Goal: Communication & Community: Share content

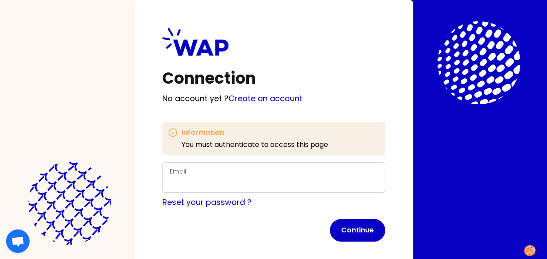
click at [314, 176] on div "Email" at bounding box center [274, 177] width 208 height 23
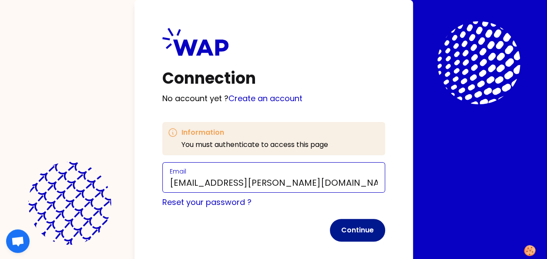
type input "[EMAIL_ADDRESS][PERSON_NAME][DOMAIN_NAME]"
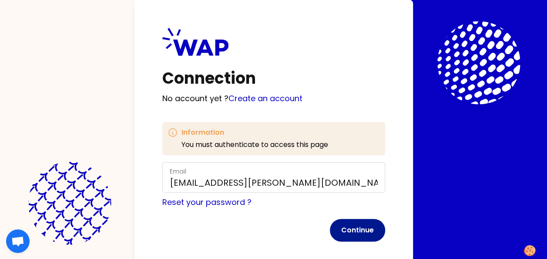
click at [357, 223] on button "Continue" at bounding box center [357, 229] width 55 height 23
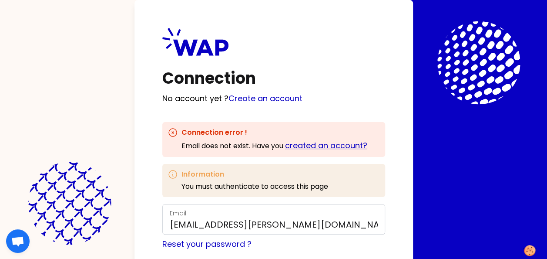
click at [325, 144] on link "created an account?" at bounding box center [326, 145] width 82 height 11
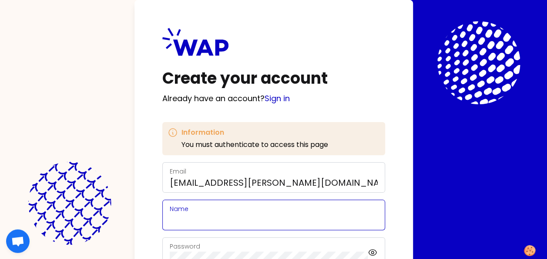
click at [261, 217] on input "Name" at bounding box center [274, 220] width 208 height 12
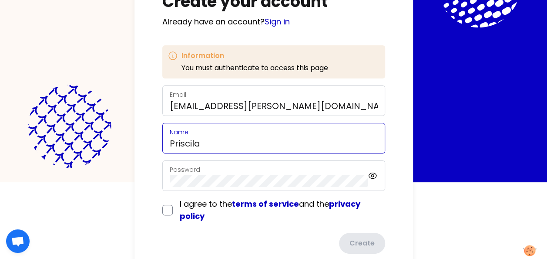
scroll to position [80, 0]
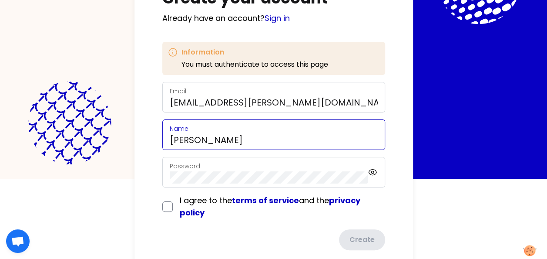
type input "[PERSON_NAME]"
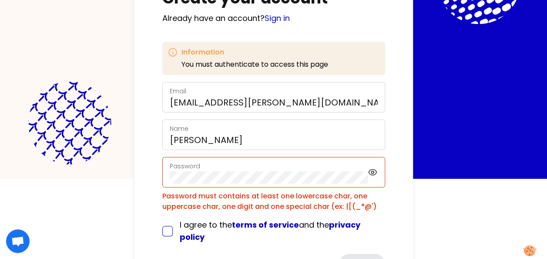
click at [166, 204] on form "Email [EMAIL_ADDRESS][PERSON_NAME][DOMAIN_NAME] Name [PERSON_NAME] Password Pas…" at bounding box center [273, 178] width 223 height 192
click at [167, 231] on input "checkbox" at bounding box center [167, 230] width 10 height 10
checkbox input "true"
click at [373, 169] on icon at bounding box center [373, 172] width 10 height 10
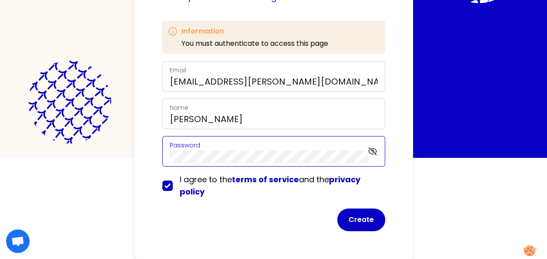
scroll to position [100, 0]
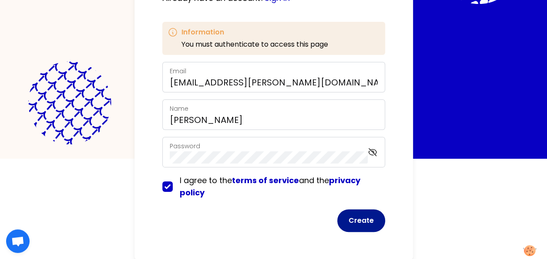
click at [352, 220] on button "Create" at bounding box center [361, 220] width 48 height 23
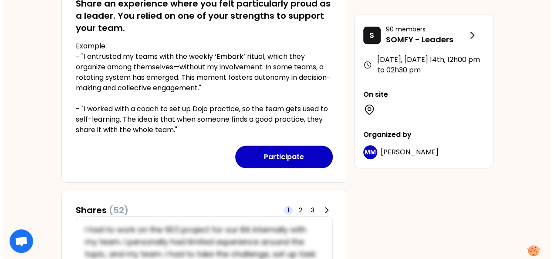
scroll to position [188, 0]
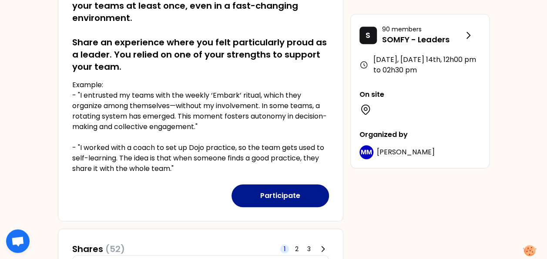
click at [264, 196] on button "Participate" at bounding box center [280, 195] width 97 height 23
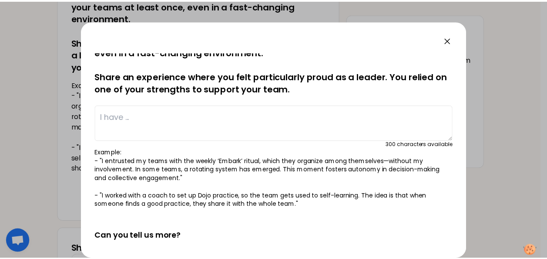
scroll to position [0, 0]
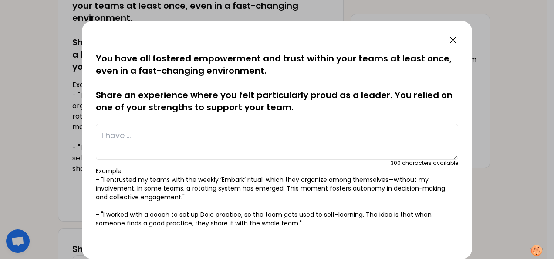
click at [451, 43] on icon at bounding box center [452, 40] width 10 height 10
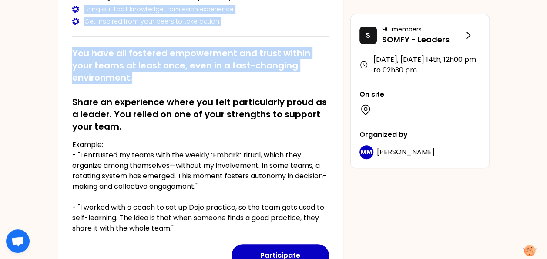
scroll to position [127, 0]
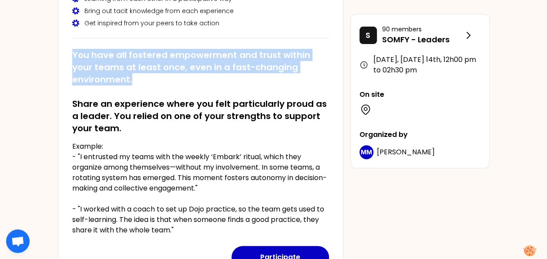
drag, startPoint x: 138, startPoint y: 30, endPoint x: 72, endPoint y: 41, distance: 67.5
click at [72, 42] on div "You have all fostered empowerment and trust within your teams at least once, ev…" at bounding box center [200, 138] width 257 height 193
click at [72, 41] on div "[DATE], [DATE] 14th to 12h00 pm Identify your personal strengths as leaders in …" at bounding box center [201, 105] width 286 height 353
click at [72, 52] on h2 "You have all fostered empowerment and trust within your teams at least once, ev…" at bounding box center [200, 91] width 257 height 85
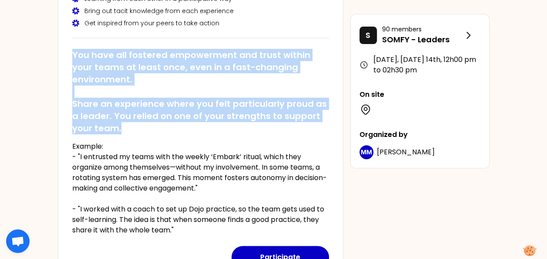
drag, startPoint x: 71, startPoint y: 52, endPoint x: 168, endPoint y: 129, distance: 123.6
click at [168, 129] on h2 "You have all fostered empowerment and trust within your teams at least once, ev…" at bounding box center [200, 91] width 257 height 85
copy h2 "You have all fostered empowerment and trust within your teams at least once, ev…"
click at [287, 249] on button "Participate" at bounding box center [280, 256] width 97 height 23
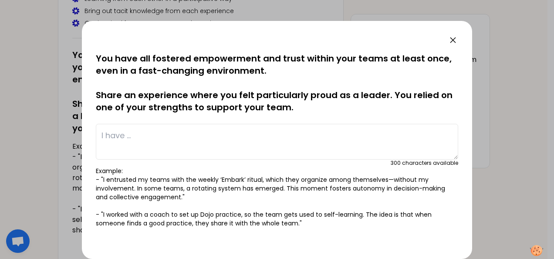
click at [260, 131] on textarea at bounding box center [277, 142] width 362 height 36
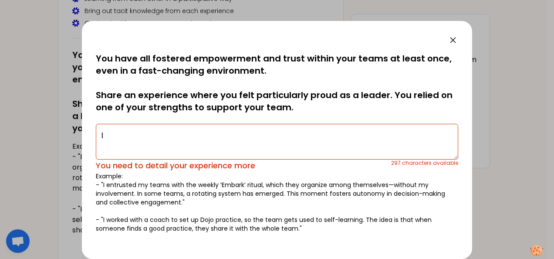
type textarea "I"
click at [453, 40] on icon at bounding box center [452, 40] width 10 height 10
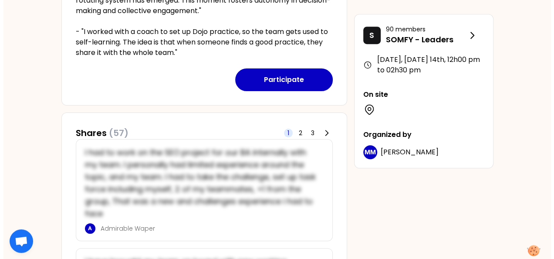
scroll to position [284, 0]
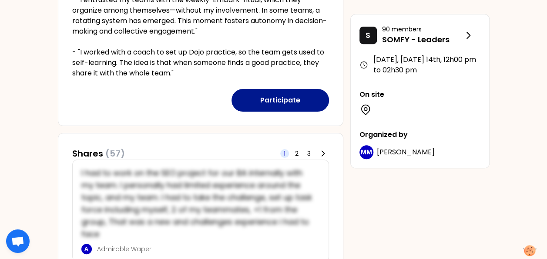
click at [256, 103] on button "Participate" at bounding box center [280, 100] width 97 height 23
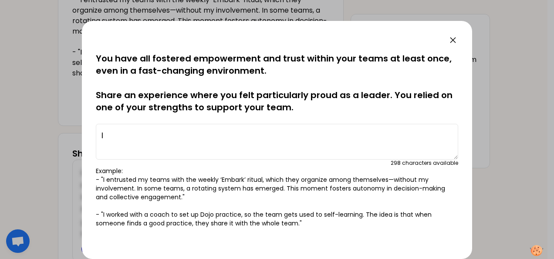
click at [232, 89] on button "Participate" at bounding box center [280, 100] width 97 height 23
click at [205, 131] on textarea "I" at bounding box center [277, 142] width 362 height 36
type textarea "I"
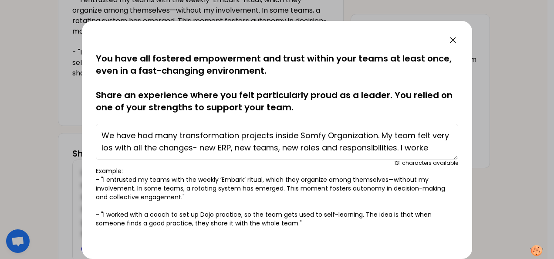
scroll to position [6, 0]
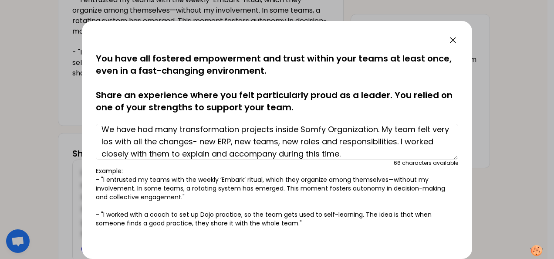
click at [131, 141] on textarea "We have had many transformation projects inside Somfy Organization. My team fel…" at bounding box center [277, 142] width 362 height 36
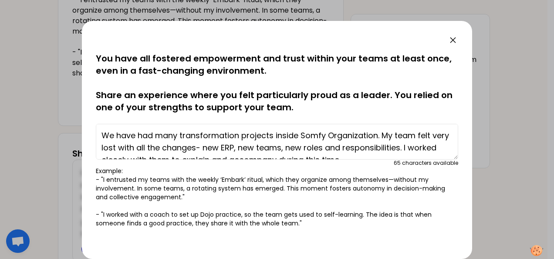
scroll to position [12, 0]
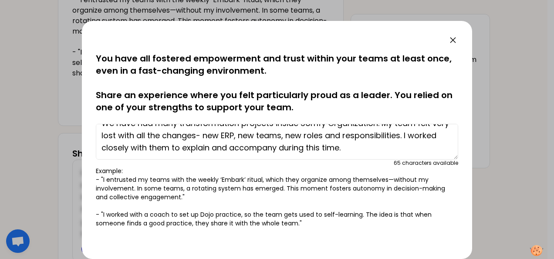
click at [396, 150] on textarea "We have had many transformation projects inside Somfy Organization. My team fel…" at bounding box center [277, 142] width 362 height 36
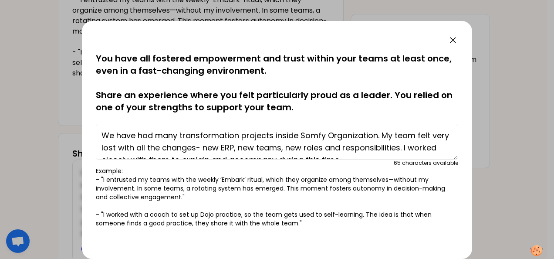
drag, startPoint x: 393, startPoint y: 151, endPoint x: 368, endPoint y: 128, distance: 34.8
click at [368, 128] on textarea "We have had many transformation projects inside Somfy Organization. My team fel…" at bounding box center [277, 142] width 362 height 36
click at [378, 132] on textarea "We have had many transformation projects inside Somfy Organization. My team fel…" at bounding box center [277, 142] width 362 height 36
drag, startPoint x: 378, startPoint y: 132, endPoint x: 83, endPoint y: 137, distance: 295.6
click at [83, 137] on div "saved You have all fostered empowerment and trust within your teams at least on…" at bounding box center [277, 140] width 390 height 238
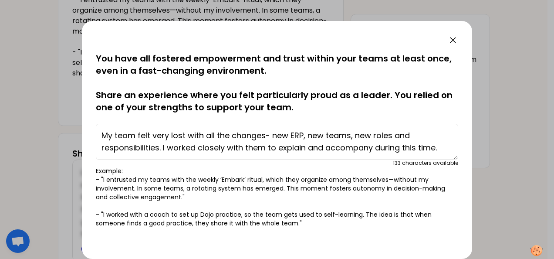
click at [266, 133] on textarea "My team felt very lost with all the changes- new ERP, new teams, new roles and …" at bounding box center [277, 142] width 362 height 36
drag, startPoint x: 266, startPoint y: 133, endPoint x: 210, endPoint y: 133, distance: 56.1
click at [210, 133] on textarea "My team felt very lost with all the changes- new ERP, new teams, new roles and …" at bounding box center [277, 142] width 362 height 36
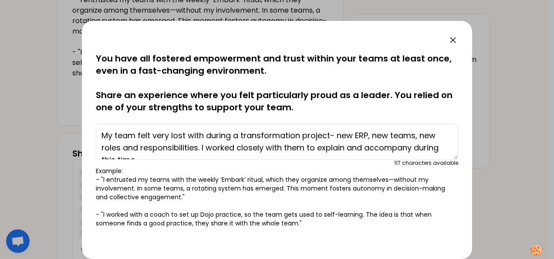
drag, startPoint x: 414, startPoint y: 134, endPoint x: 389, endPoint y: 134, distance: 25.2
click at [389, 134] on textarea "My team felt very lost with during a transformation project- new ERP, new teams…" at bounding box center [277, 142] width 362 height 36
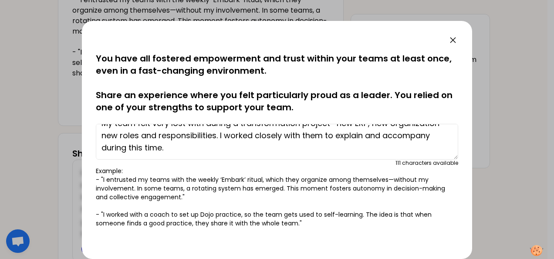
click at [327, 144] on textarea "My team felt very lost with during a transformation project- new ERP, new organ…" at bounding box center [277, 142] width 362 height 36
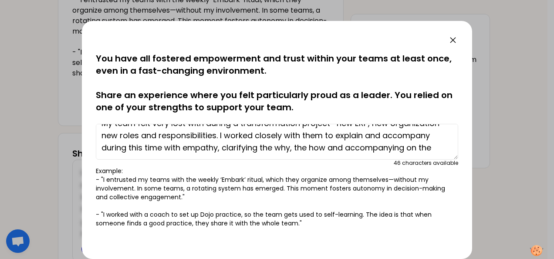
type textarea "My team felt very lost with during a transformation project- new ERP, new organ…"
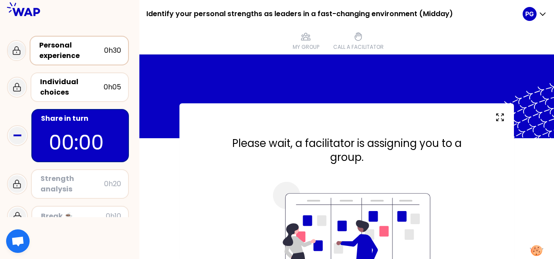
click at [83, 59] on div "Personal experience" at bounding box center [71, 50] width 65 height 21
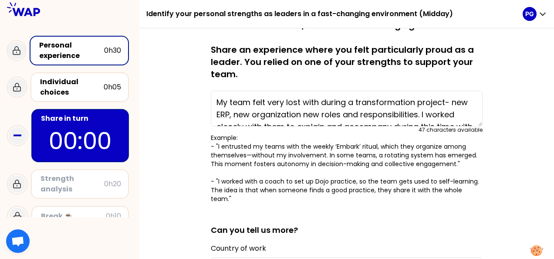
scroll to position [90, 0]
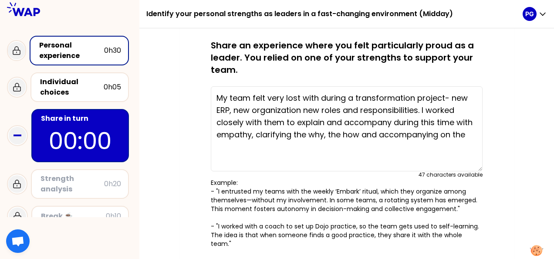
drag, startPoint x: 480, startPoint y: 119, endPoint x: 478, endPoint y: 166, distance: 47.0
click at [478, 166] on textarea "My team felt very lost with during a transformation project- new ERP, new organ…" at bounding box center [347, 128] width 272 height 85
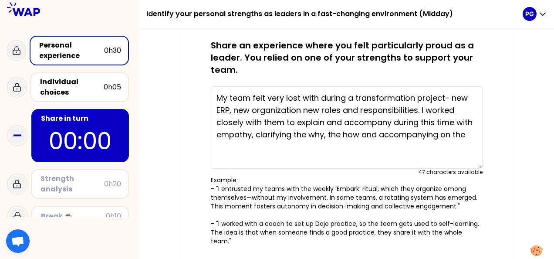
drag, startPoint x: 467, startPoint y: 135, endPoint x: 468, endPoint y: 139, distance: 4.5
click at [468, 139] on textarea "My team felt very lost with during a transformation project- new ERP, new organ…" at bounding box center [347, 127] width 272 height 82
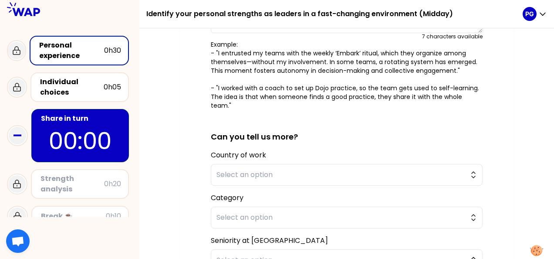
scroll to position [228, 0]
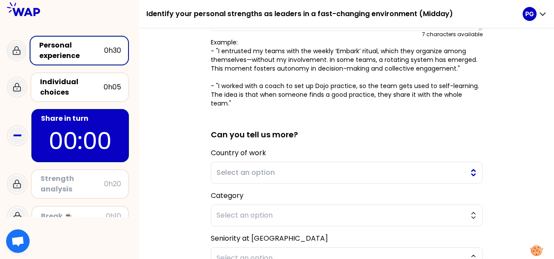
type textarea "My team felt very lost with during a transformation project- new ERP, new organ…"
click at [453, 167] on span "Select an option" at bounding box center [340, 172] width 248 height 10
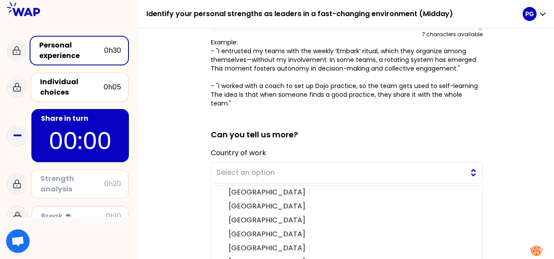
scroll to position [270, 0]
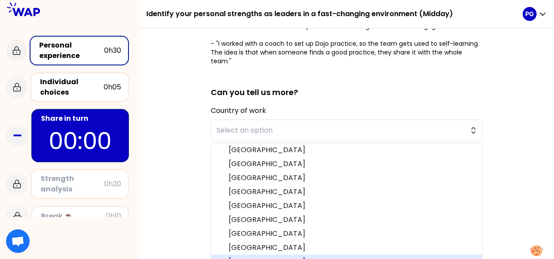
click at [434, 256] on span "[GEOGRAPHIC_DATA]" at bounding box center [351, 261] width 246 height 10
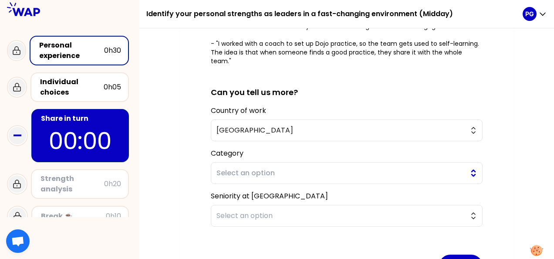
click at [382, 168] on span "Select an option" at bounding box center [340, 173] width 248 height 10
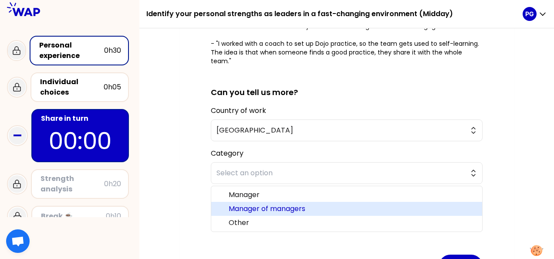
click at [381, 203] on span "Manager of managers" at bounding box center [351, 208] width 246 height 10
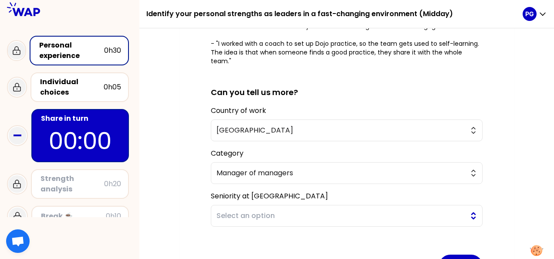
click at [375, 210] on span "Select an option" at bounding box center [340, 215] width 248 height 10
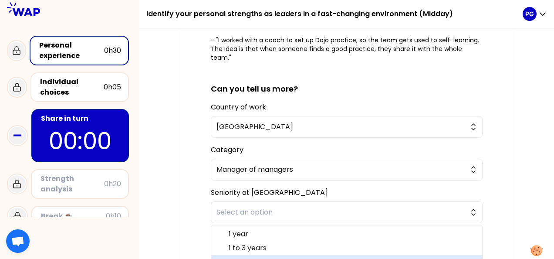
click at [415, 256] on span "> 3 years" at bounding box center [351, 261] width 246 height 10
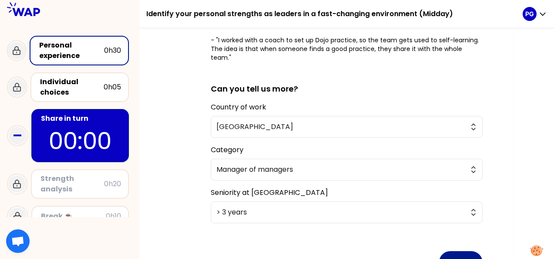
click at [460, 251] on button "Share" at bounding box center [461, 262] width 44 height 23
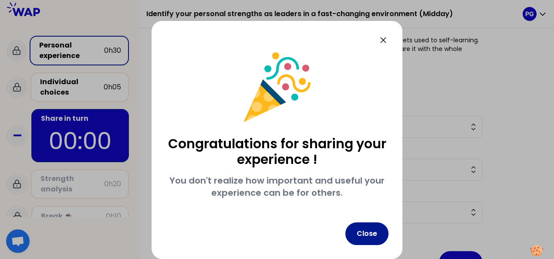
click at [360, 230] on button "Close" at bounding box center [366, 233] width 43 height 23
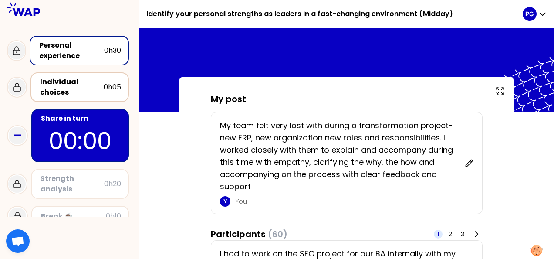
click at [81, 82] on div "Individual choices" at bounding box center [72, 87] width 64 height 21
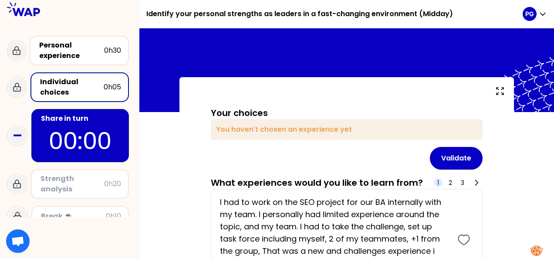
click at [84, 146] on p "00:00" at bounding box center [80, 141] width 82 height 34
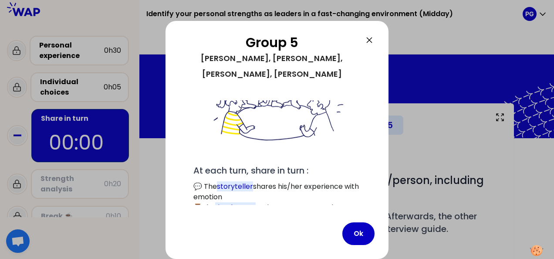
scroll to position [97, 0]
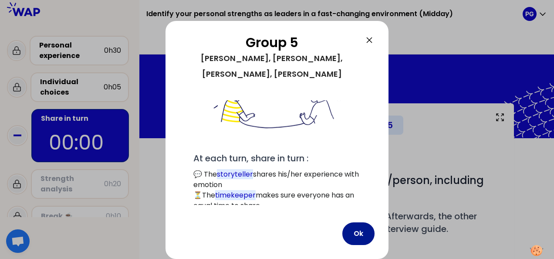
click at [370, 237] on button "Ok" at bounding box center [358, 233] width 32 height 23
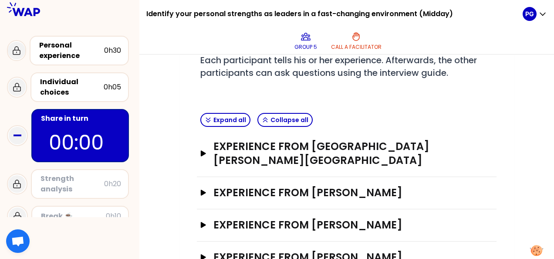
scroll to position [204, 0]
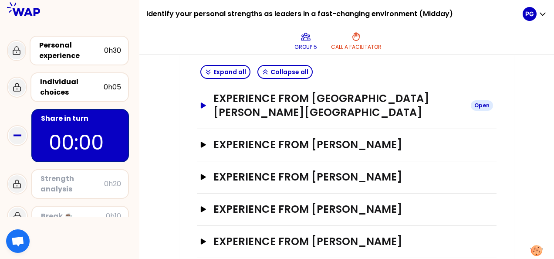
click at [203, 102] on icon "button" at bounding box center [203, 105] width 7 height 6
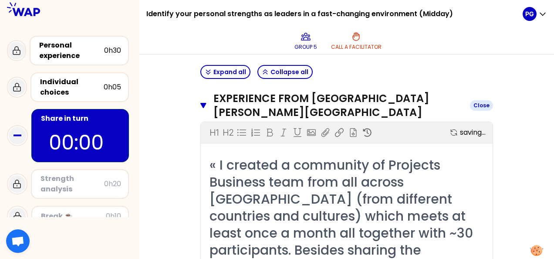
click at [205, 102] on icon "button" at bounding box center [203, 105] width 6 height 7
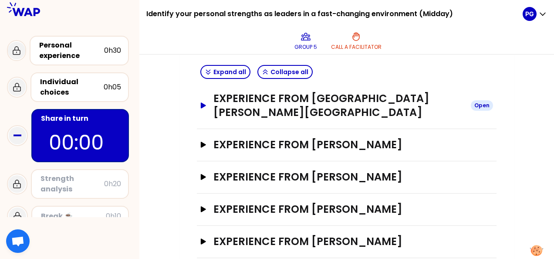
click at [202, 102] on icon "button" at bounding box center [203, 105] width 5 height 6
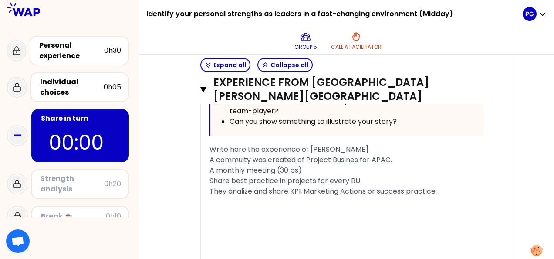
scroll to position [618, 0]
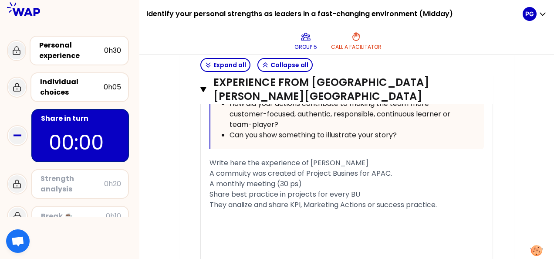
click at [410, 199] on span "They analize and share KPI, Marketing Actions or success practice." at bounding box center [322, 204] width 227 height 10
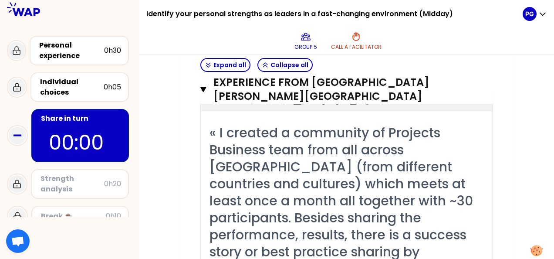
scroll to position [239, 0]
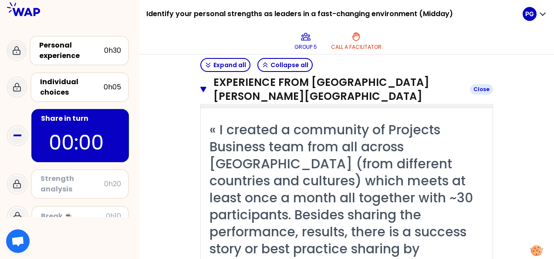
click at [202, 87] on icon "button" at bounding box center [203, 89] width 6 height 5
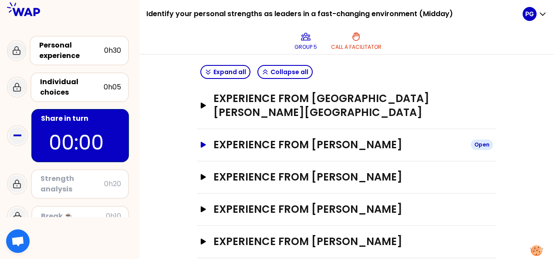
click at [205, 141] on icon "button" at bounding box center [203, 144] width 5 height 6
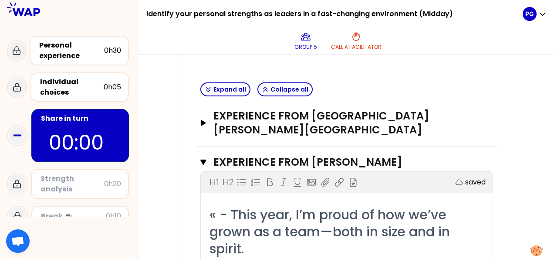
scroll to position [171, 0]
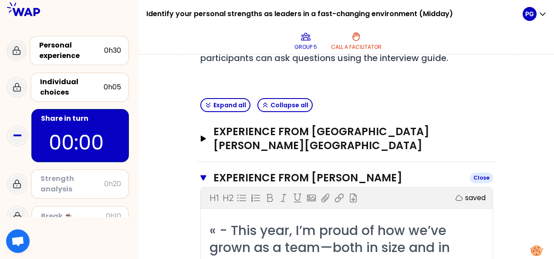
click at [206, 174] on icon "button" at bounding box center [203, 177] width 6 height 7
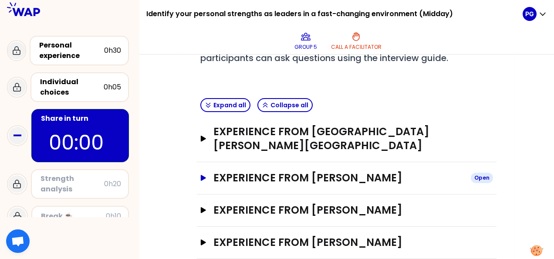
click at [202, 171] on button "Experience from [PERSON_NAME] Open" at bounding box center [346, 178] width 292 height 14
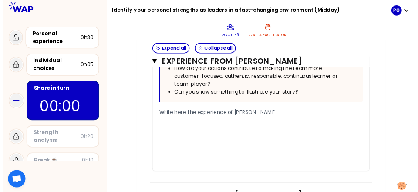
scroll to position [626, 0]
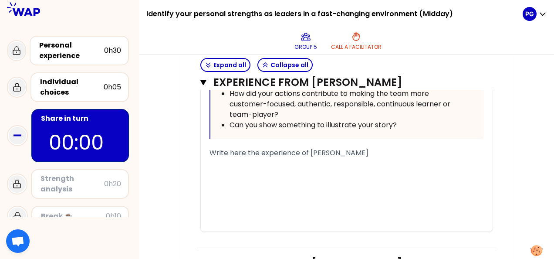
click at [264, 158] on div "﻿" at bounding box center [346, 163] width 274 height 10
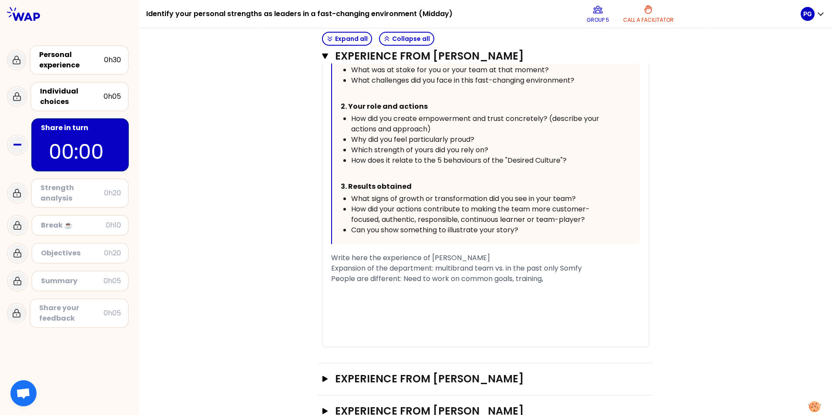
scroll to position [466, 0]
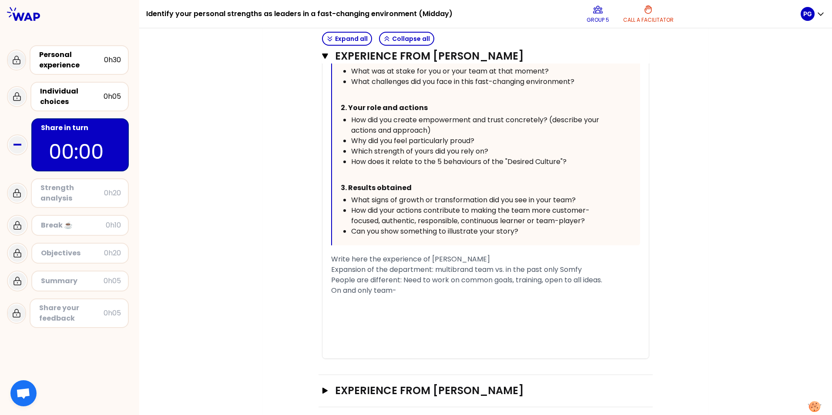
click at [331, 258] on span "On and only team-" at bounding box center [363, 291] width 65 height 10
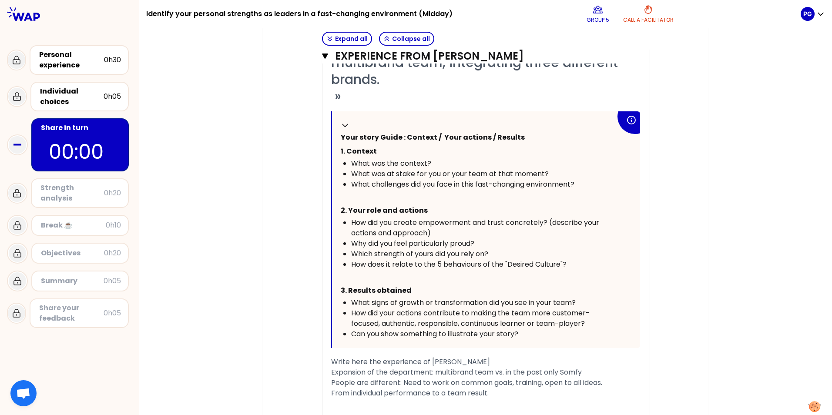
scroll to position [367, 0]
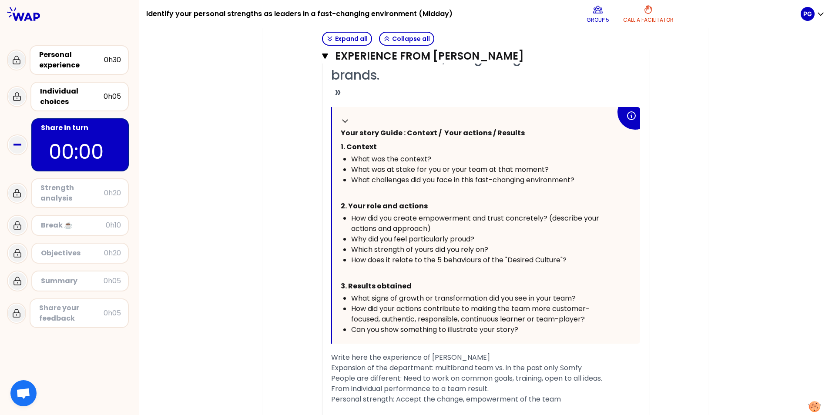
click at [553, 258] on div "Personal strength: Accept the change, empowerment of the team" at bounding box center [485, 399] width 309 height 10
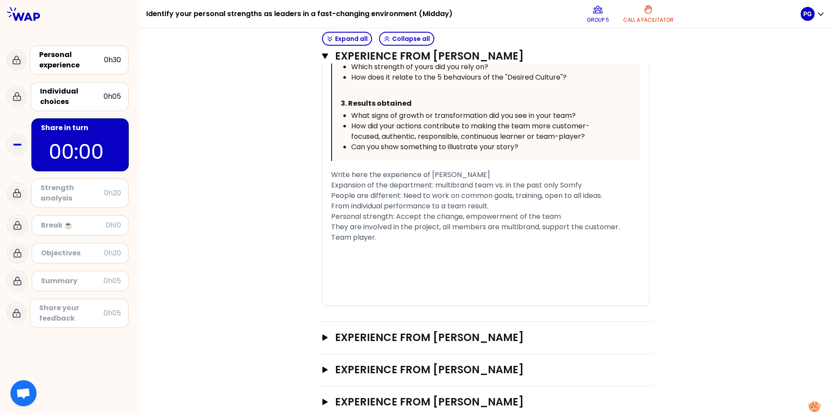
scroll to position [542, 0]
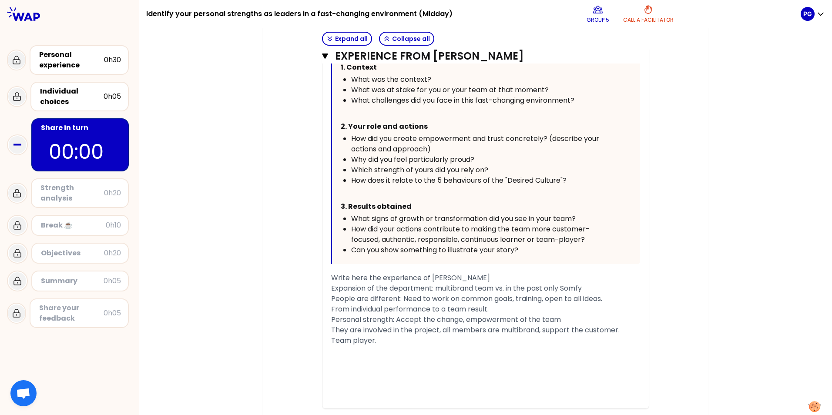
scroll to position [522, 0]
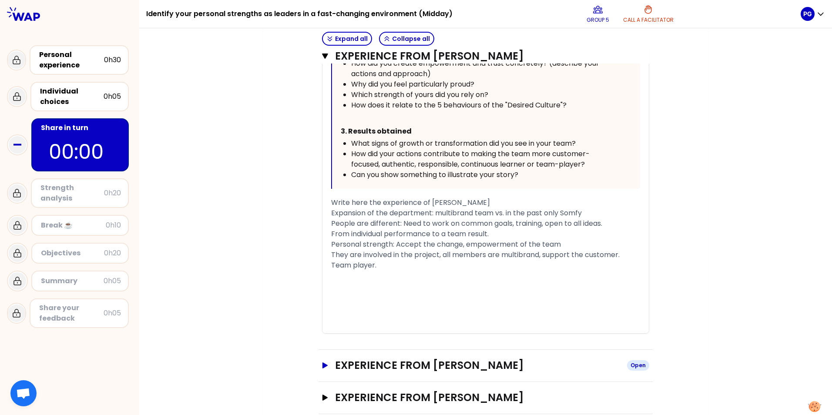
click at [322, 258] on button "Experience from [PERSON_NAME] Open" at bounding box center [485, 366] width 327 height 14
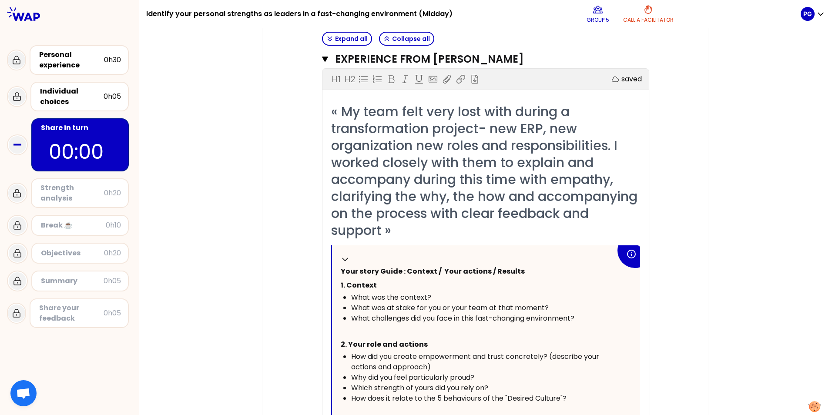
scroll to position [820, 0]
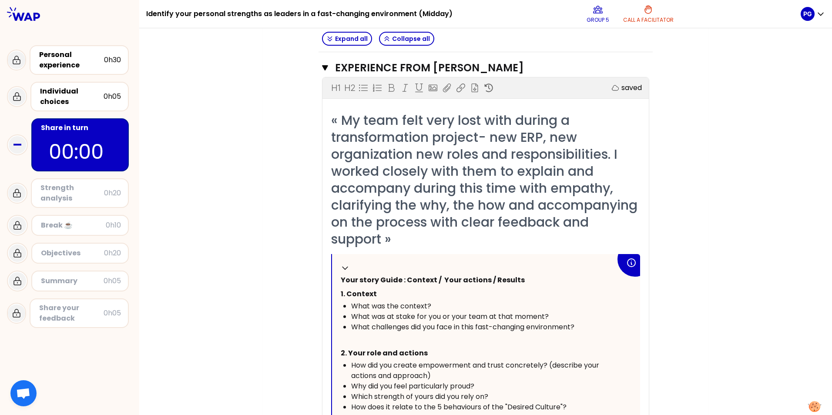
click at [65, 148] on p "00:00" at bounding box center [80, 152] width 63 height 30
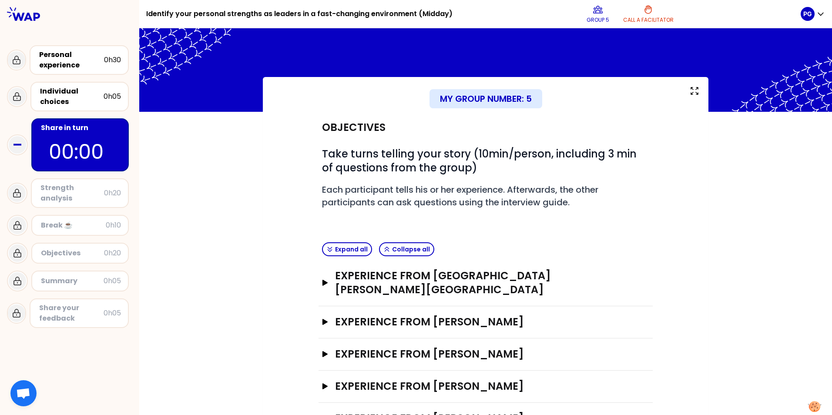
click at [65, 148] on p "00:00" at bounding box center [80, 152] width 63 height 30
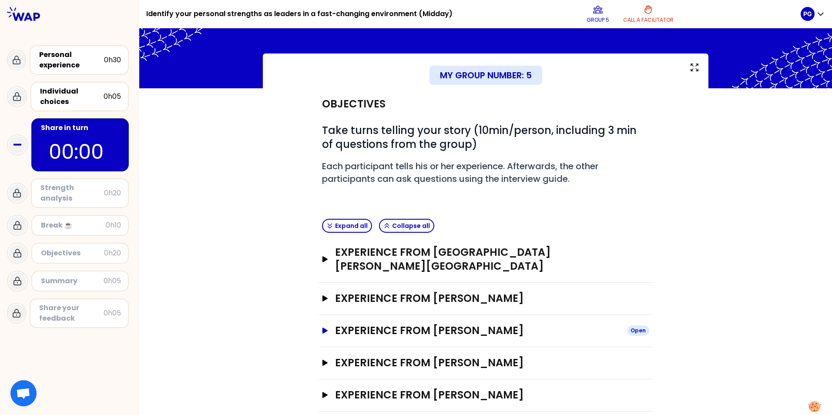
click at [322, 258] on icon "button" at bounding box center [325, 331] width 7 height 6
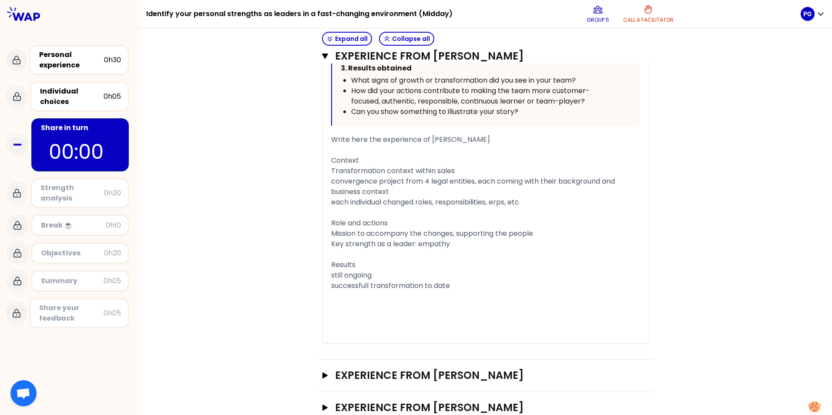
scroll to position [664, 0]
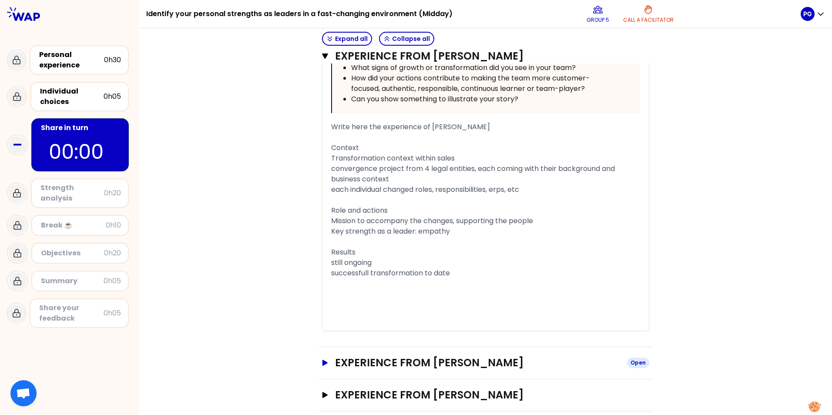
click at [323, 258] on button "Experience from [PERSON_NAME] Open" at bounding box center [485, 363] width 327 height 14
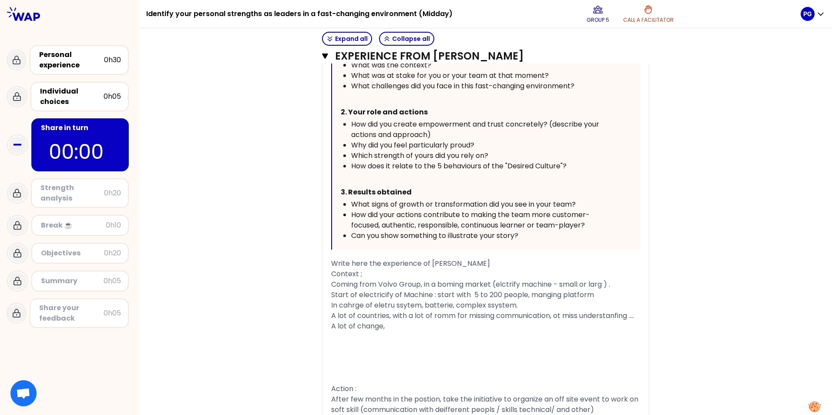
scroll to position [1183, 0]
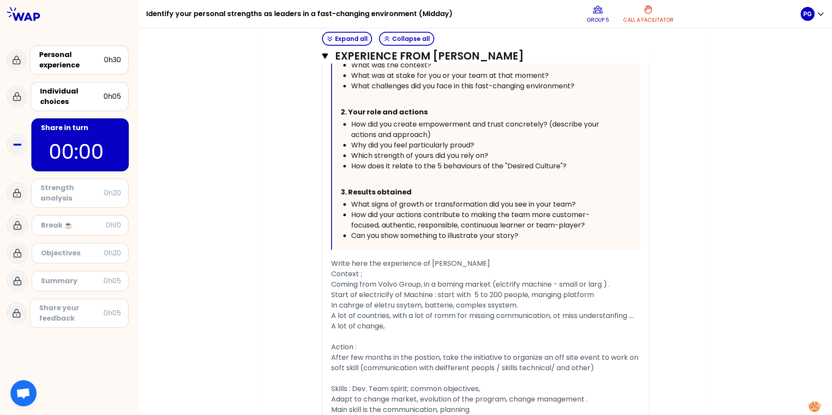
click at [61, 200] on div "Strength analysis" at bounding box center [72, 193] width 64 height 21
click at [99, 195] on div "Strength analysis" at bounding box center [72, 193] width 64 height 21
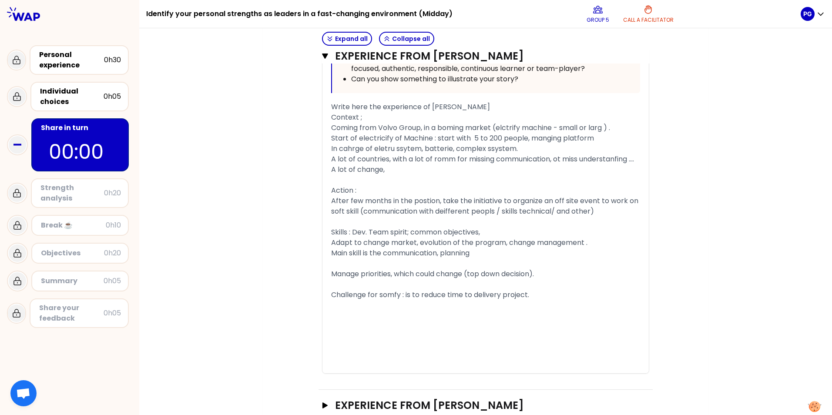
scroll to position [1350, 0]
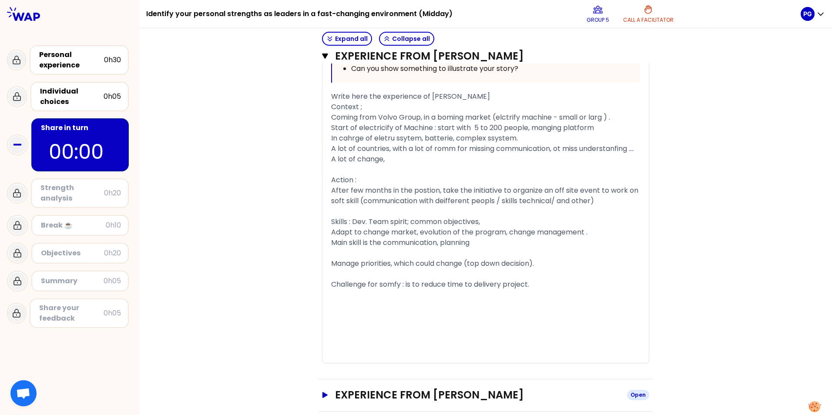
click at [323, 258] on icon "button" at bounding box center [325, 395] width 5 height 6
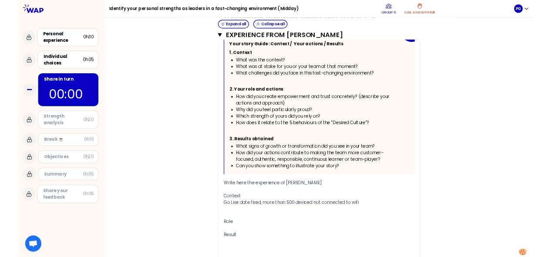
scroll to position [1911, 0]
